Goal: Transaction & Acquisition: Purchase product/service

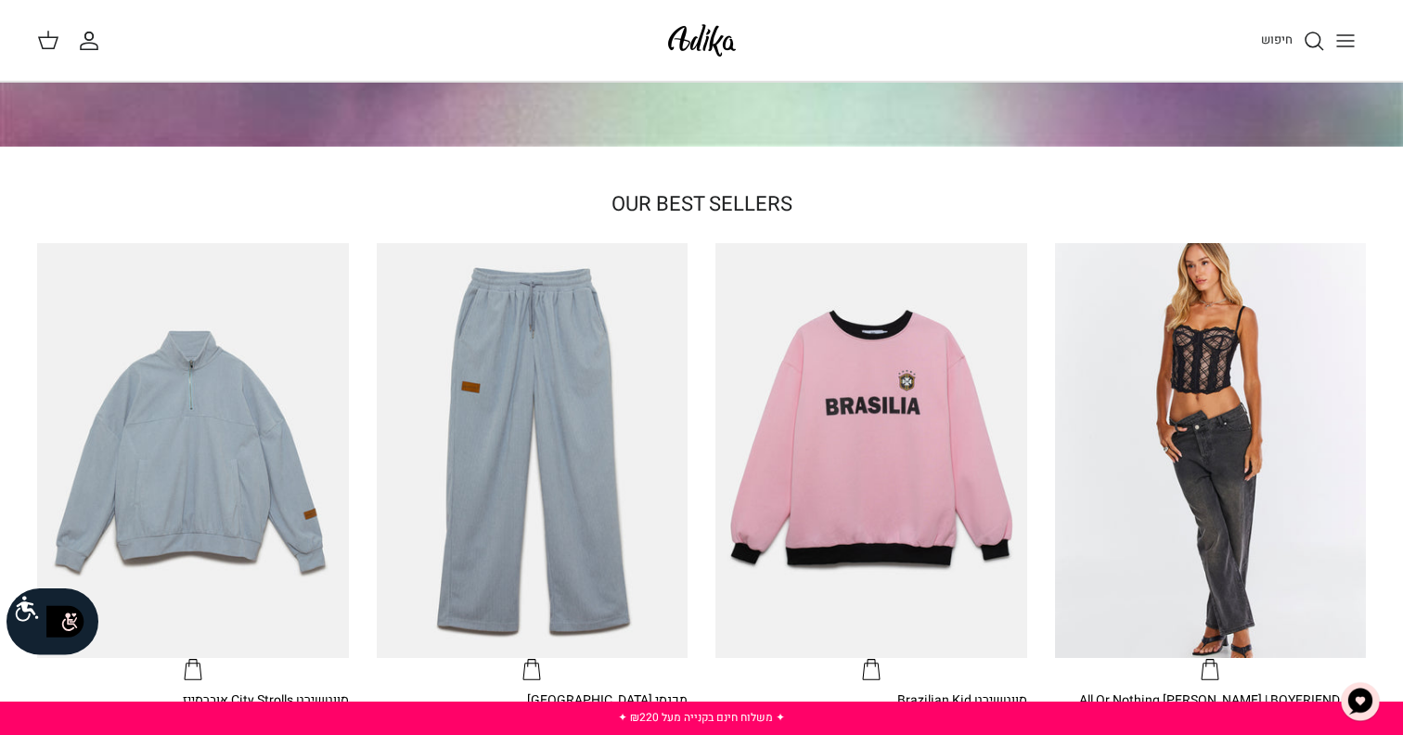
click at [1344, 48] on icon "Toggle menu" at bounding box center [1345, 41] width 22 height 22
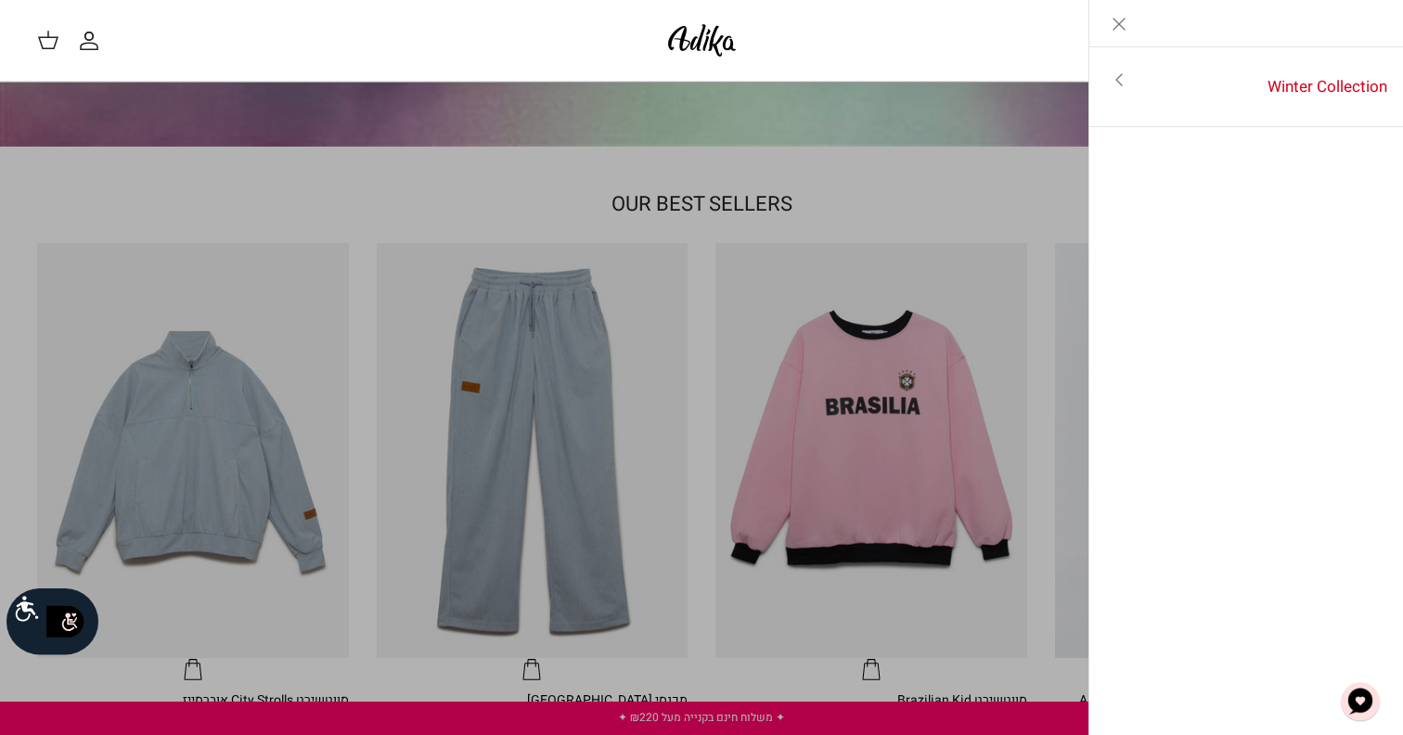
click at [1119, 25] on icon "Close" at bounding box center [1119, 24] width 22 height 22
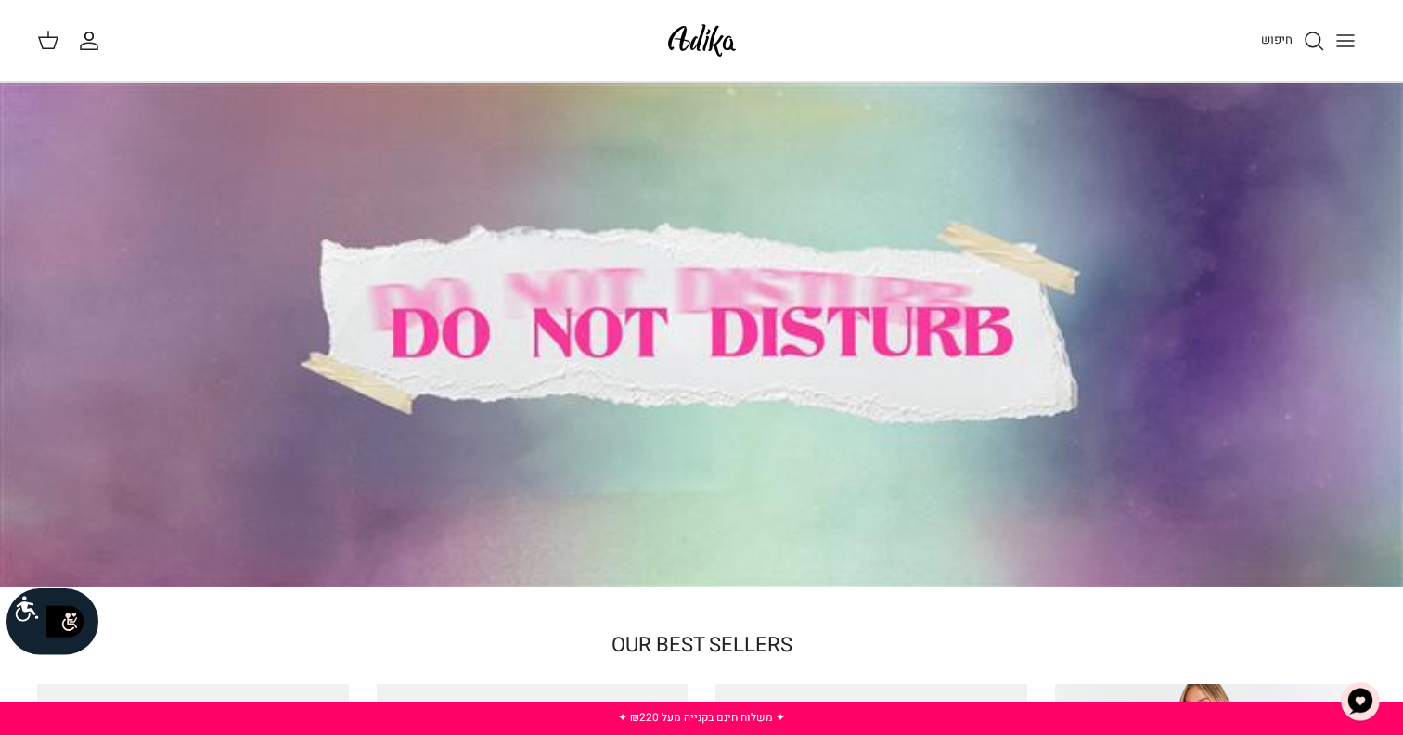
click at [1303, 42] on icon "חיפוש" at bounding box center [1314, 41] width 22 height 22
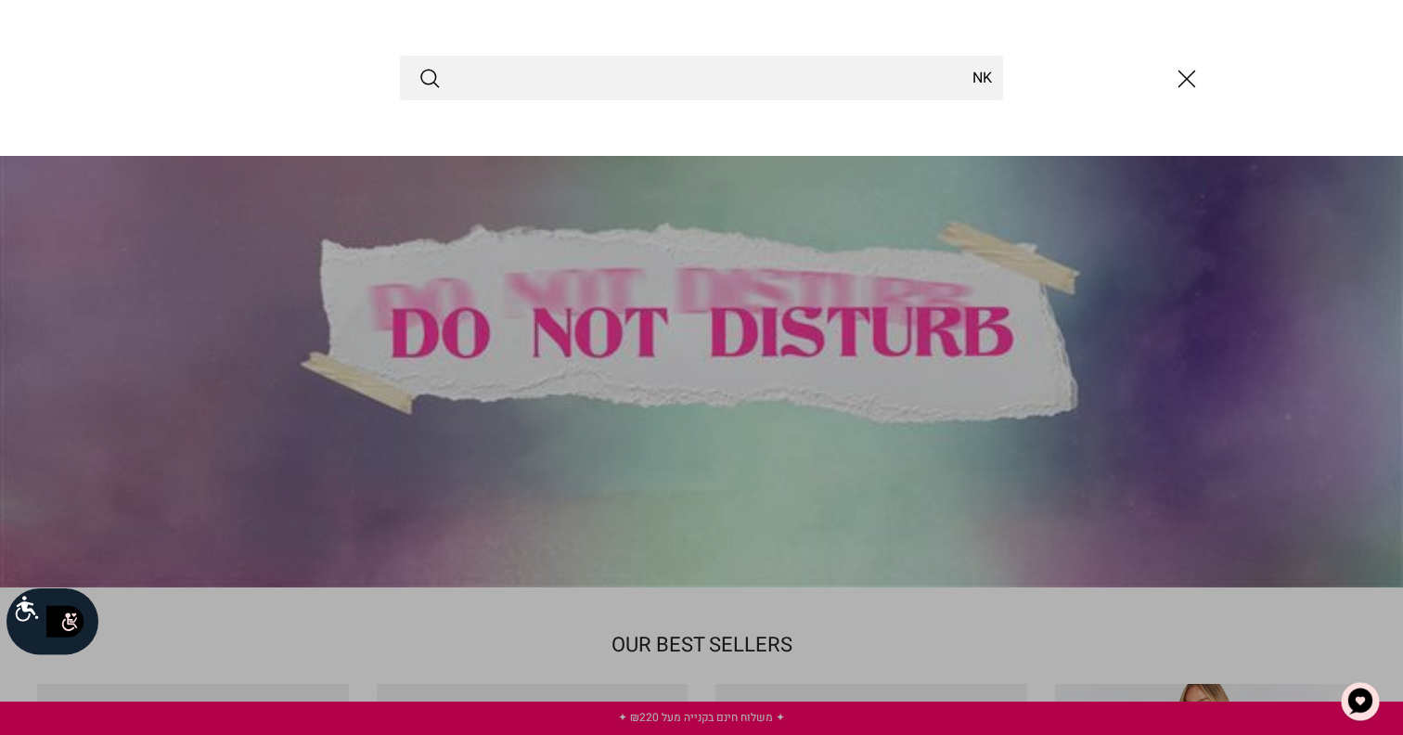
type input "N"
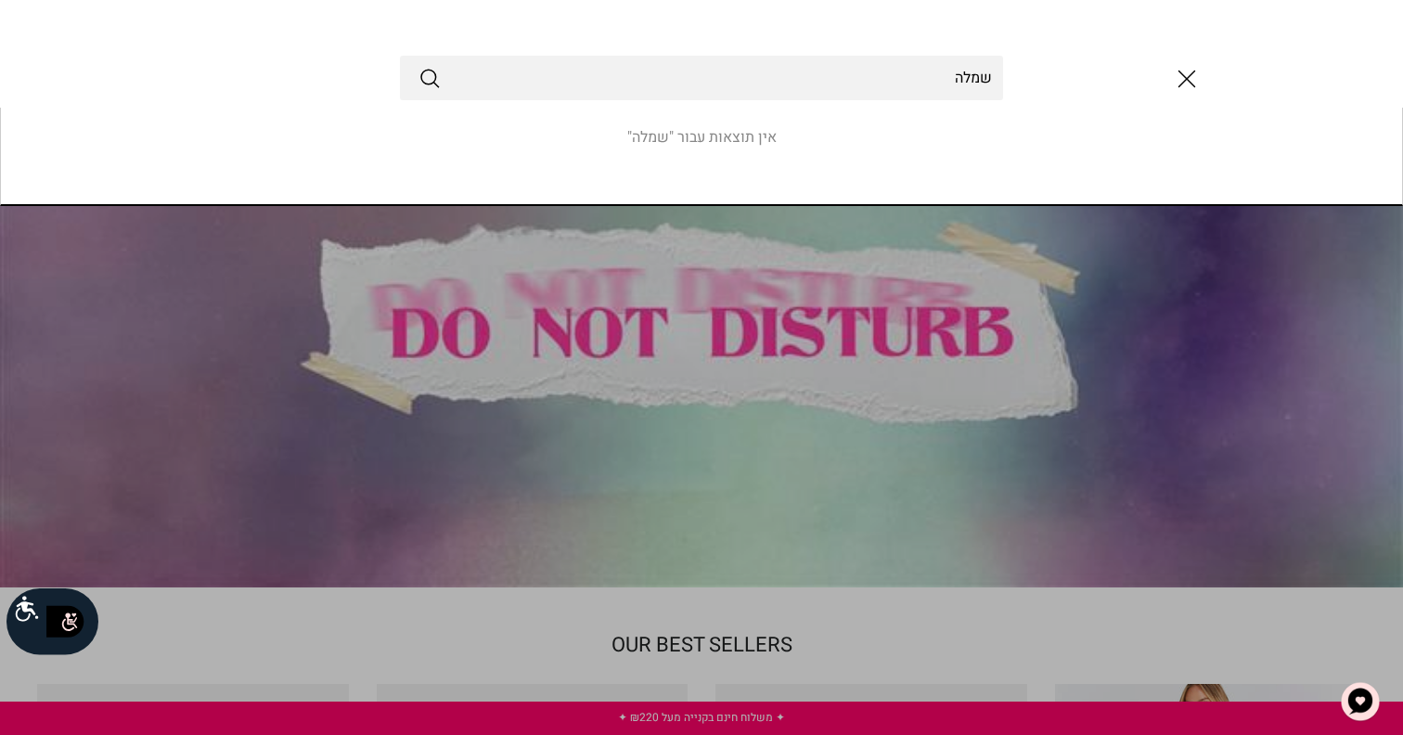
type input "שמלה"
click at [419, 66] on button "Submit" at bounding box center [430, 78] width 22 height 24
